Goal: Information Seeking & Learning: Find specific fact

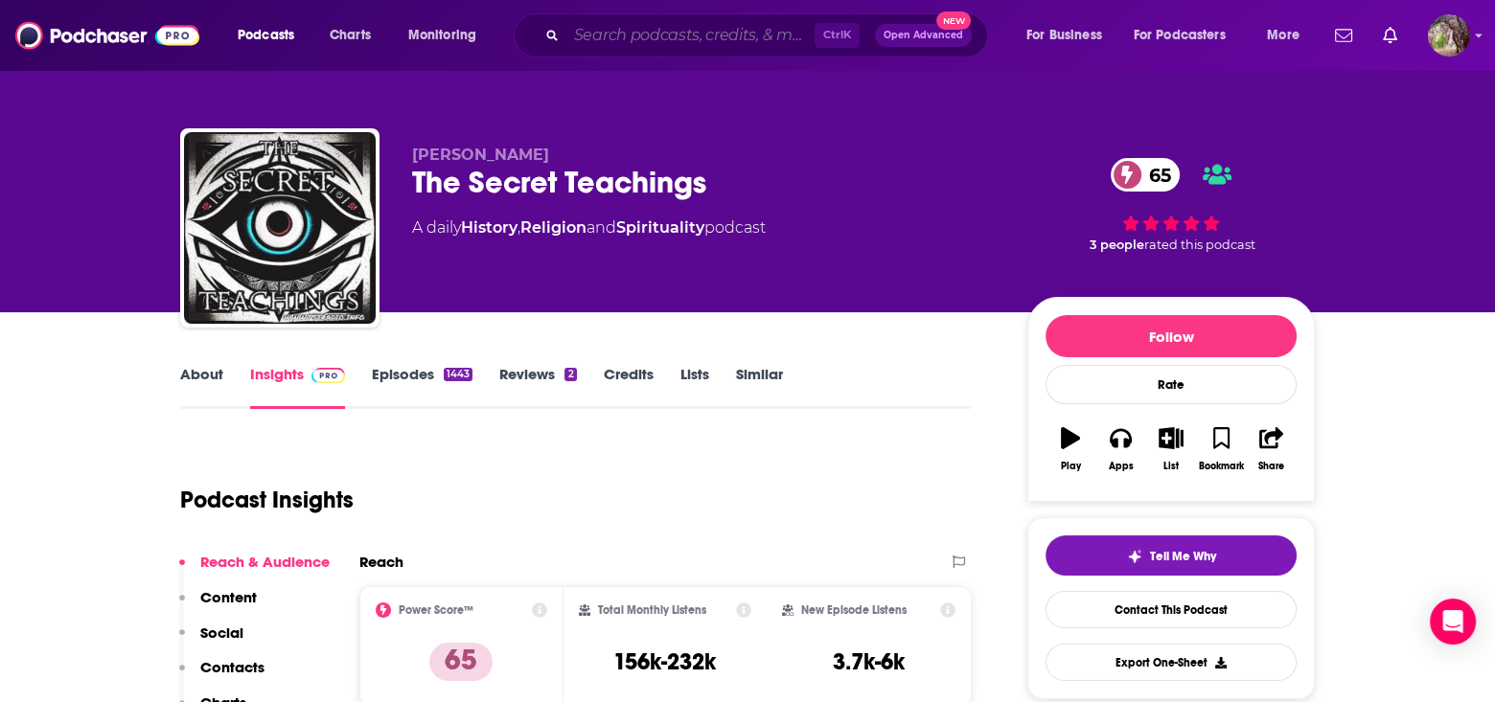
click at [600, 41] on input "Search podcasts, credits, & more..." at bounding box center [690, 35] width 248 height 31
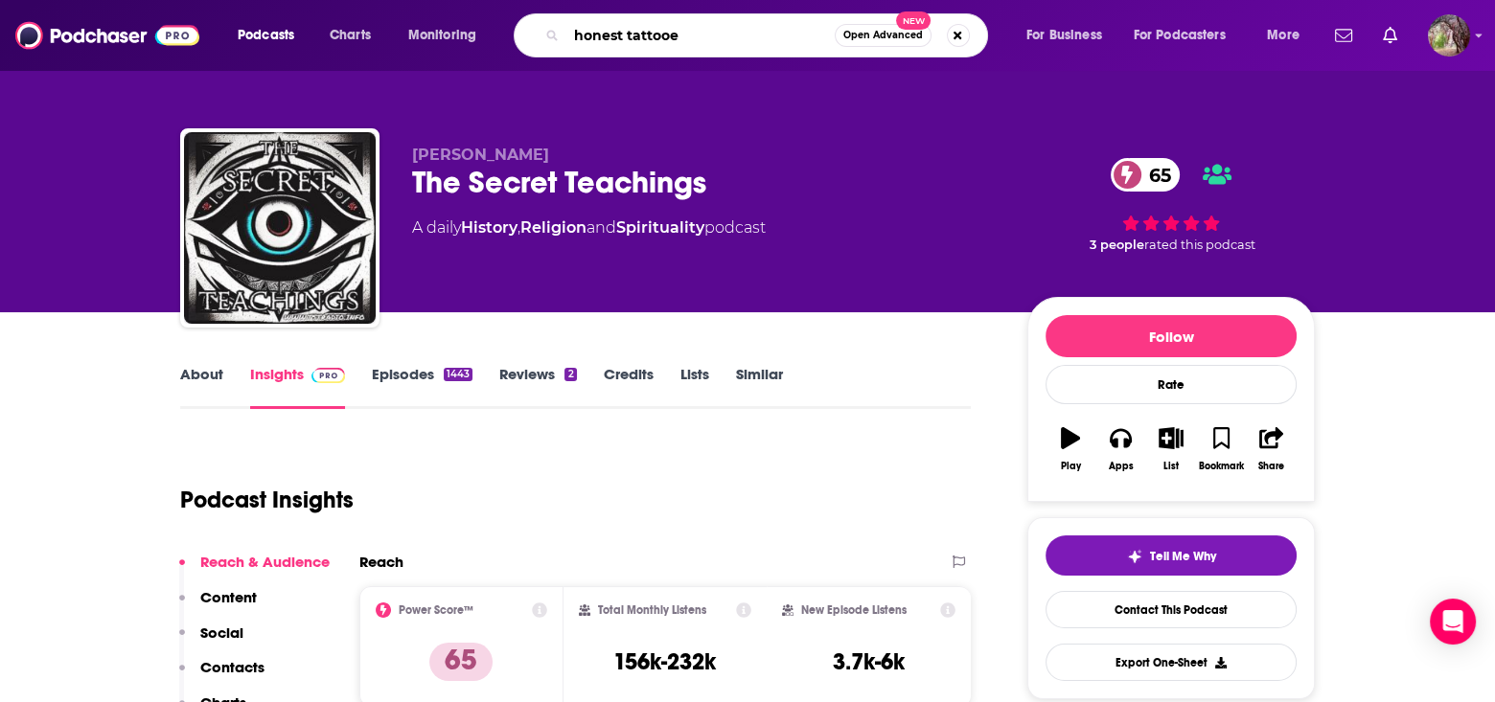
type input "honest tattooer"
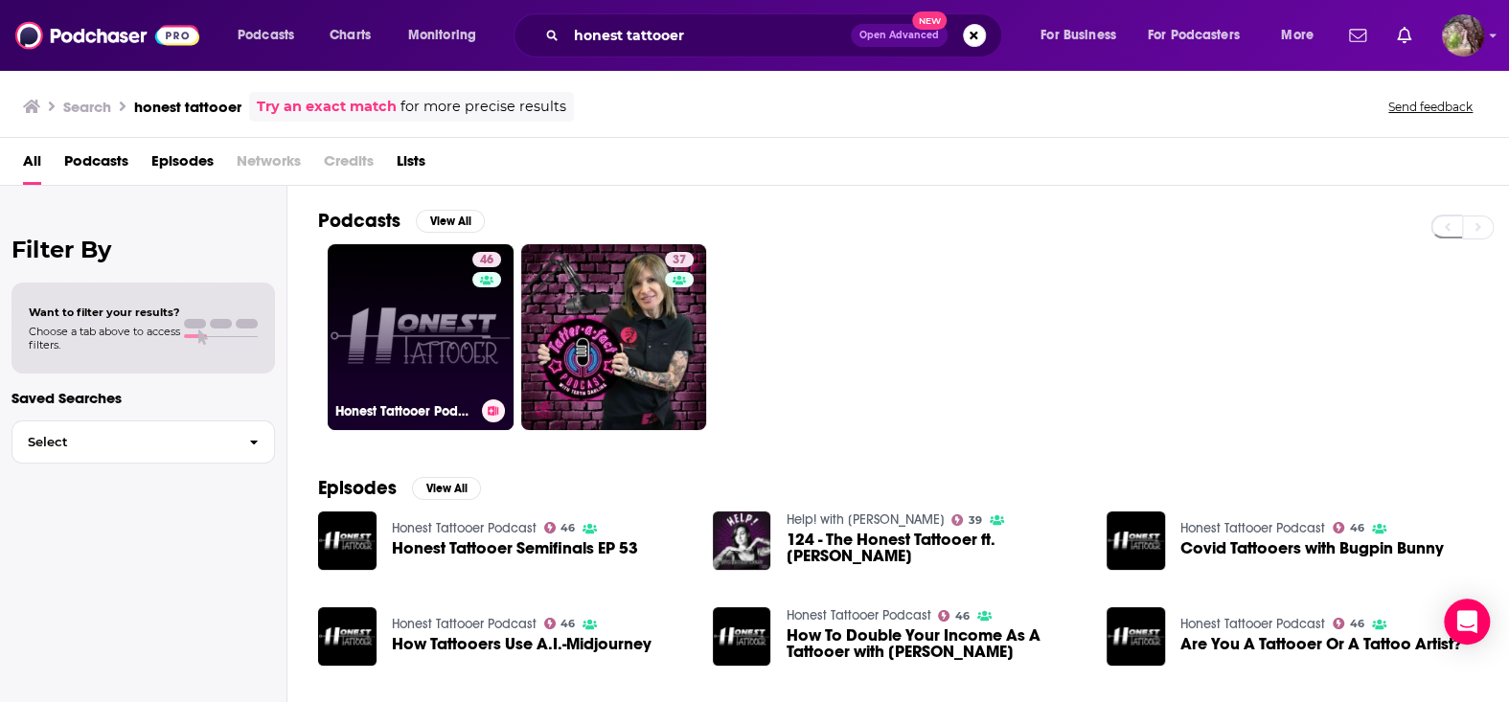
click at [434, 328] on link "46 Honest Tattooer Podcast" at bounding box center [421, 337] width 186 height 186
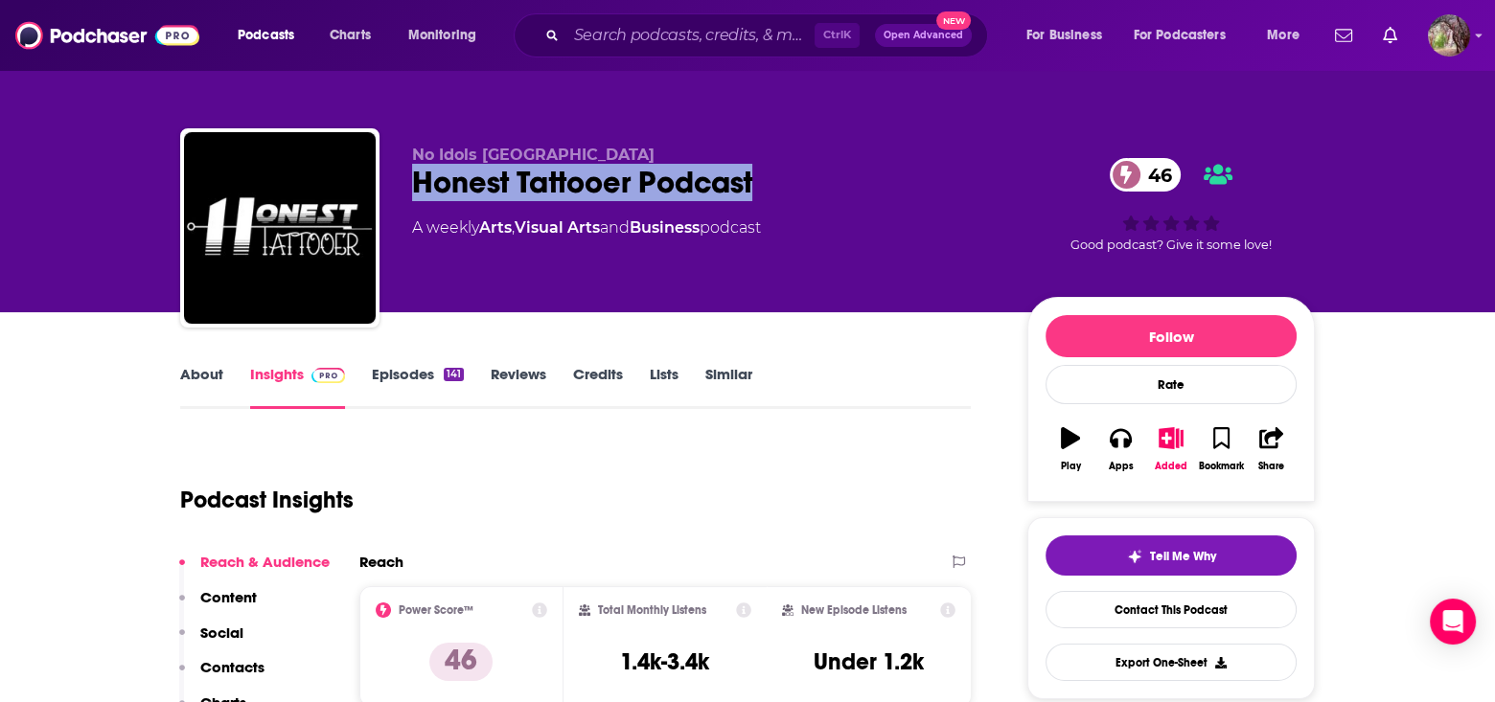
drag, startPoint x: 769, startPoint y: 179, endPoint x: 409, endPoint y: 180, distance: 360.3
click at [409, 180] on div "No Idols NYC Honest Tattooer Podcast 46 A weekly Arts , Visual Arts and Busines…" at bounding box center [747, 231] width 1134 height 207
copy h2 "Honest Tattooer Podcast"
